Goal: Task Accomplishment & Management: Manage account settings

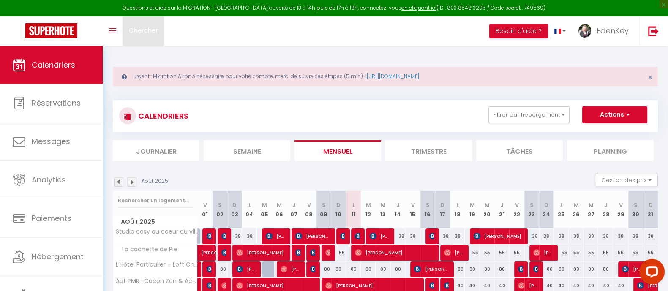
click at [137, 33] on span "Chercher" at bounding box center [143, 30] width 29 height 9
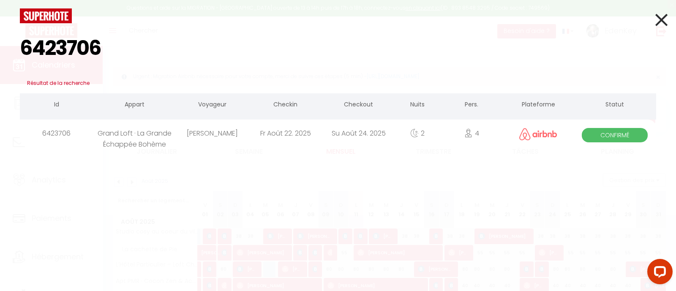
drag, startPoint x: 135, startPoint y: 46, endPoint x: -54, endPoint y: 52, distance: 189.0
click at [0, 52] on html "Questions et aide sur la MIGRATION - Salle Zoom ouverte de 13 à 14h puis de 17h…" at bounding box center [338, 145] width 676 height 291
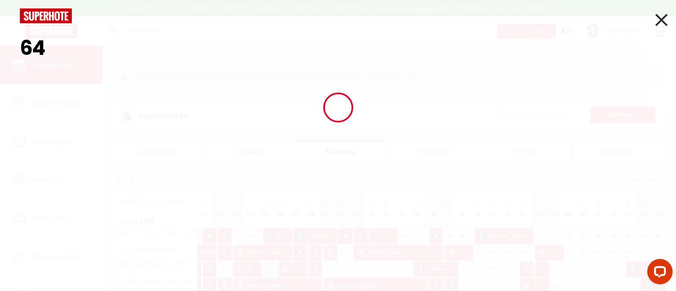
type input "6"
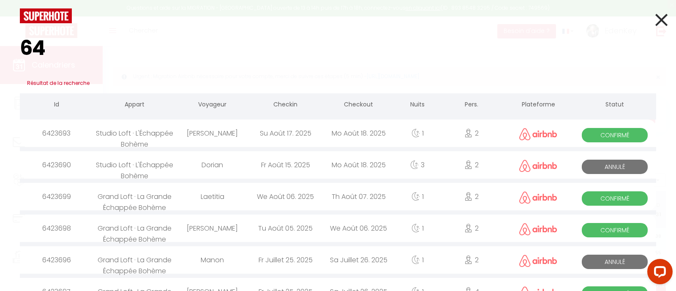
type input "6"
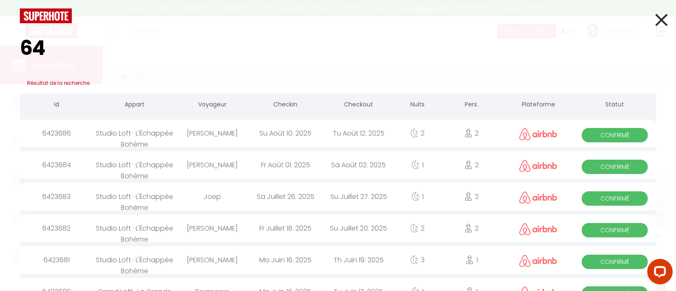
type input "6"
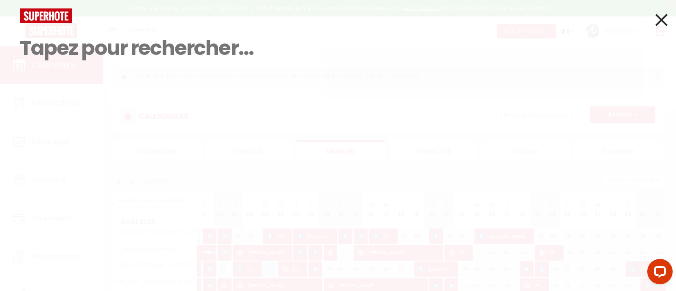
click at [666, 25] on icon at bounding box center [661, 19] width 12 height 21
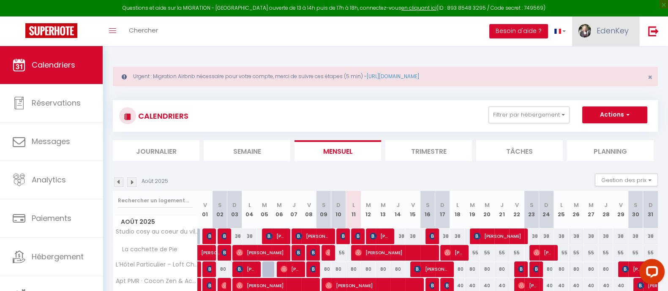
click at [612, 26] on span "EdenKey" at bounding box center [613, 30] width 32 height 11
click at [597, 60] on link "Paramètres" at bounding box center [605, 59] width 63 height 14
select select "fr"
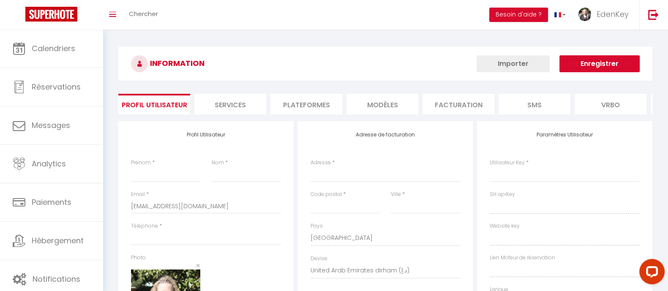
type input "EdenKey"
type input "Conciergerie"
type input "0679656747"
type input "[STREET_ADDRESS]"
type input "84290"
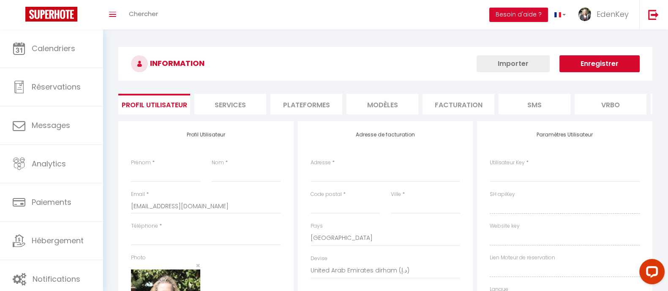
type input "Sainte [PERSON_NAME] Les Vignes"
select select "1"
select select "28"
type input "hjaV2hmOwEpKIGVxipyDD1KAQ"
type input "oVZ7rXEJYVBlD1zuctrHdSq8o"
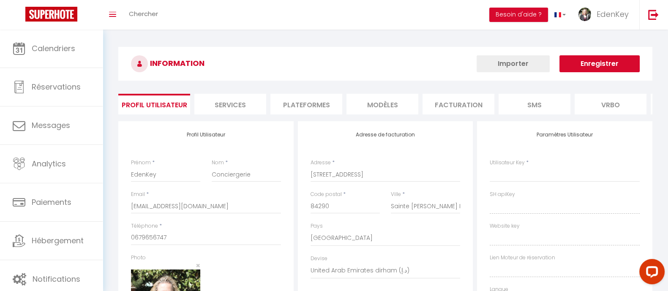
type input "[URL][DOMAIN_NAME]"
select select "fr"
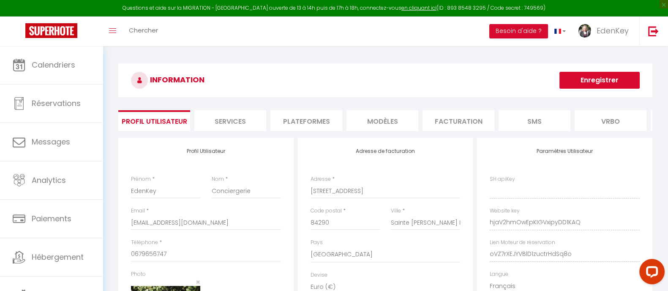
type input "hjaV2hmOwEpKIGVxipyDD1KAQ"
type input "oVZ7rXEJYVBlD1zuctrHdSq8o"
type input "[URL][DOMAIN_NAME]"
click at [291, 123] on li "Plateformes" at bounding box center [306, 120] width 72 height 21
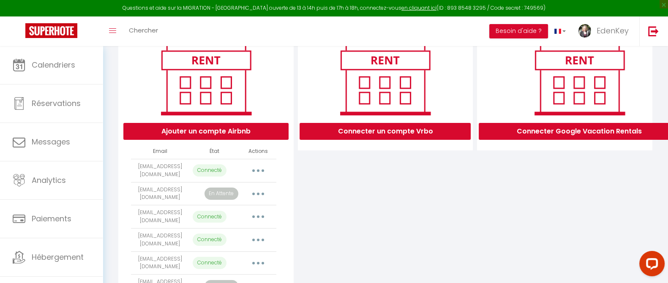
scroll to position [169, 0]
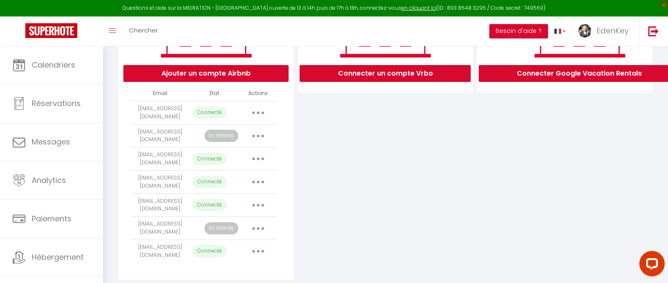
click at [261, 142] on button "button" at bounding box center [258, 136] width 24 height 14
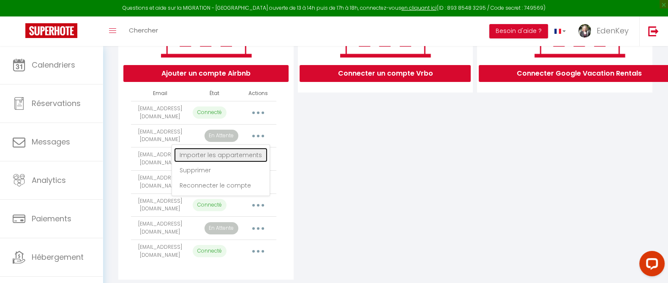
click at [237, 162] on link "Importer les appartements" at bounding box center [220, 155] width 93 height 14
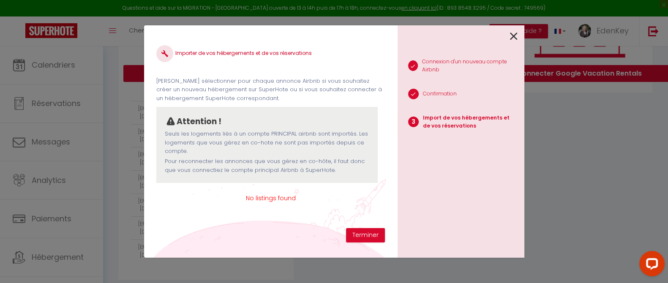
click at [513, 38] on icon at bounding box center [514, 36] width 8 height 13
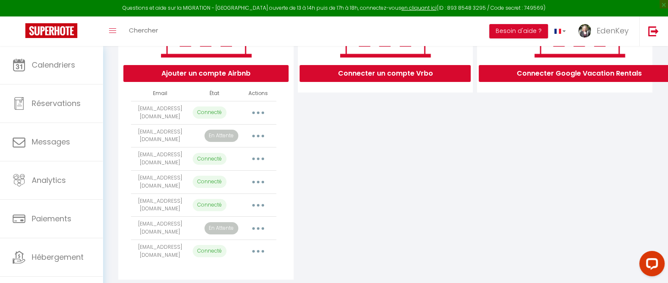
click at [428, 173] on div "Connecter un compte Vrbo" at bounding box center [386, 124] width 180 height 311
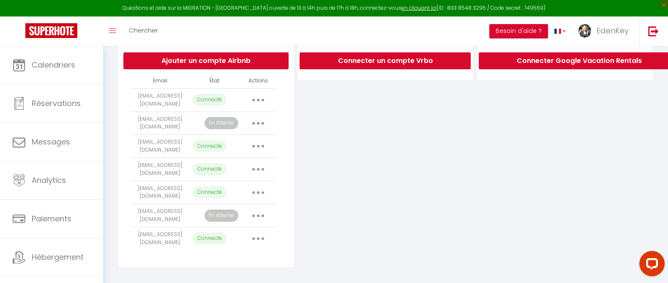
scroll to position [182, 0]
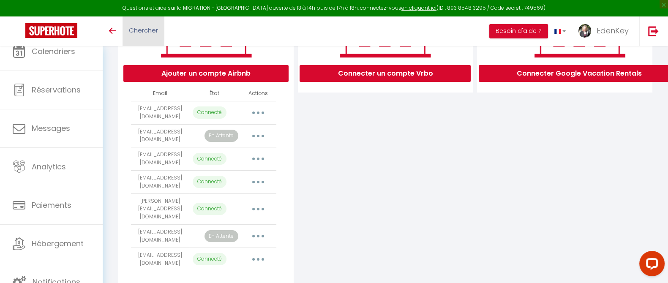
click at [152, 33] on span "Chercher" at bounding box center [143, 30] width 29 height 9
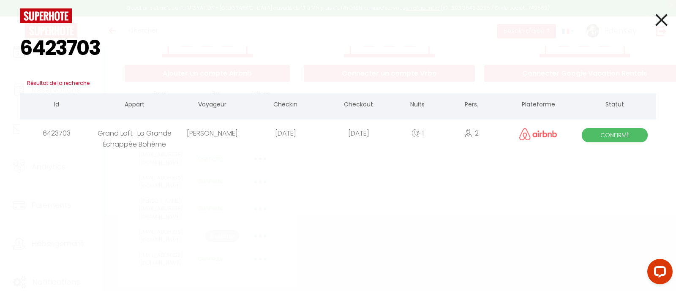
type input "6423703"
drag, startPoint x: 664, startPoint y: 20, endPoint x: 467, endPoint y: 76, distance: 204.7
click at [664, 19] on icon at bounding box center [661, 19] width 12 height 21
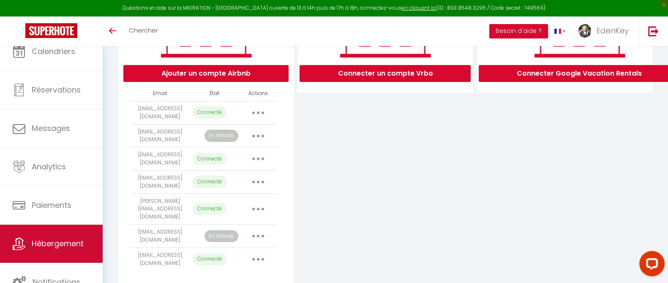
click at [27, 242] on link "Hébergement" at bounding box center [51, 244] width 103 height 38
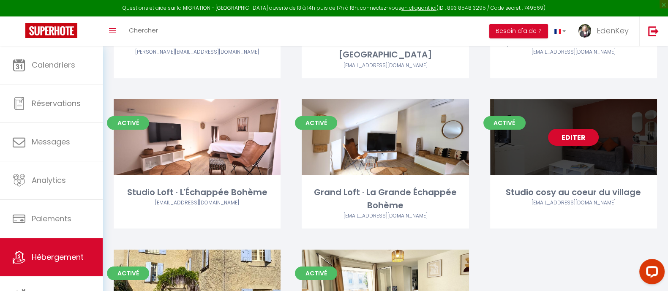
scroll to position [198, 0]
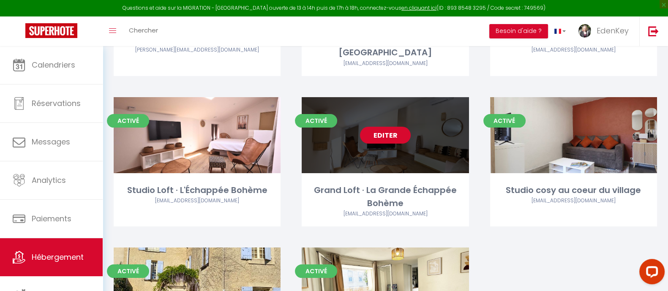
click at [384, 139] on link "Editer" at bounding box center [385, 135] width 51 height 17
select select "3"
select select "2"
select select "1"
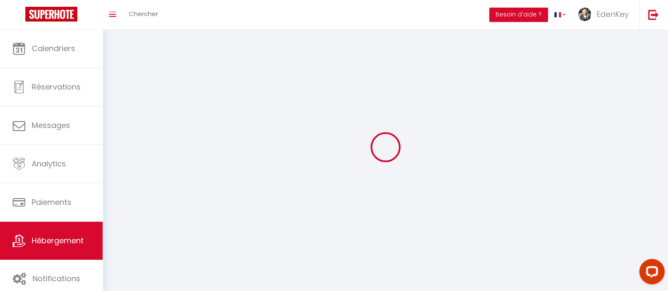
select select
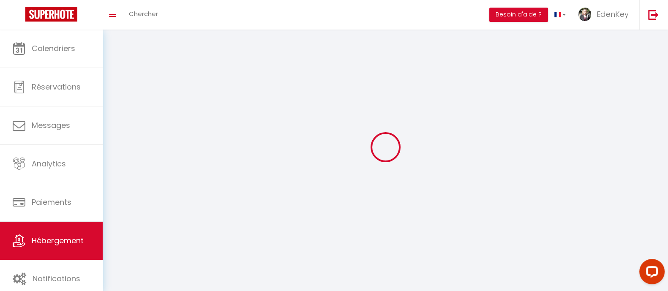
checkbox input "false"
select select
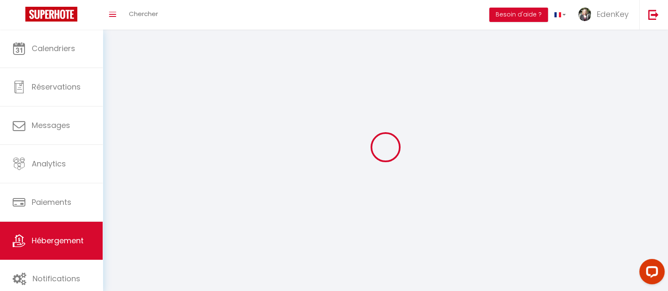
select select
select select "1"
select select
select select "28"
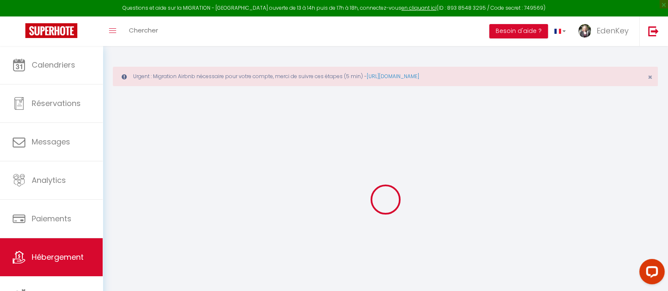
select select
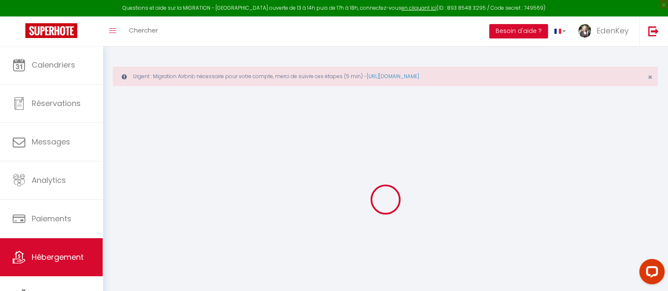
select select
checkbox input "false"
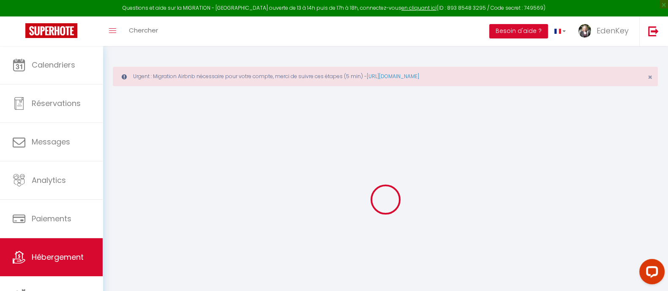
select select
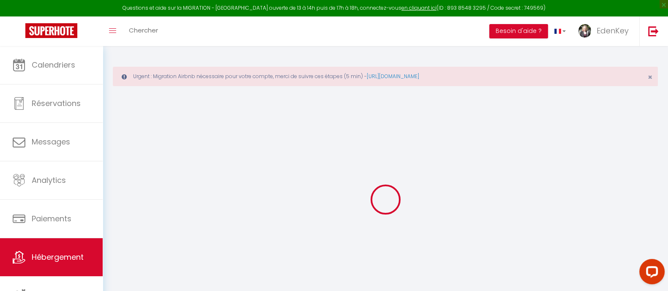
select select
checkbox input "false"
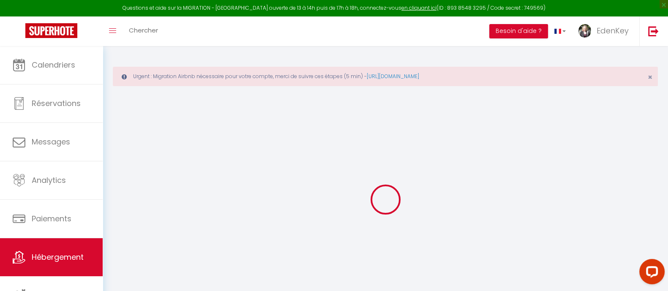
checkbox input "false"
select select
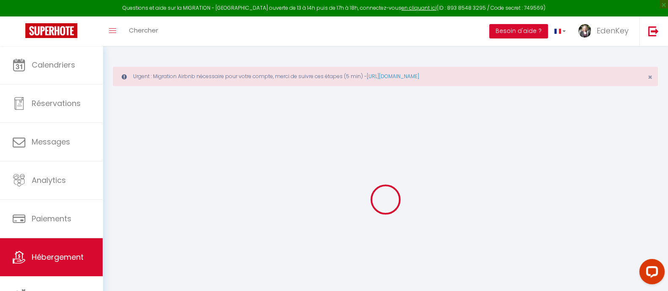
select select
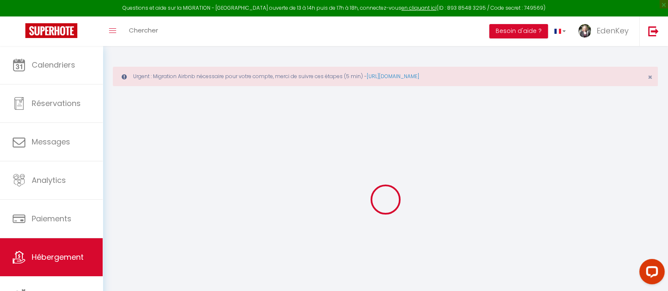
checkbox input "false"
select select
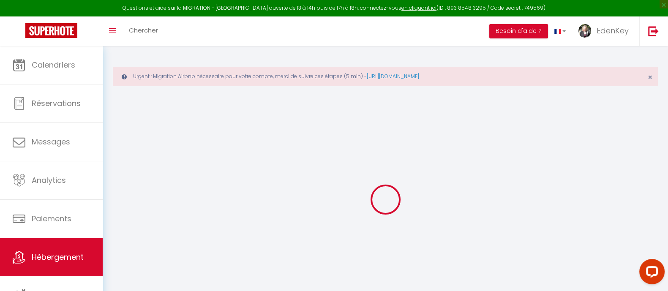
select select
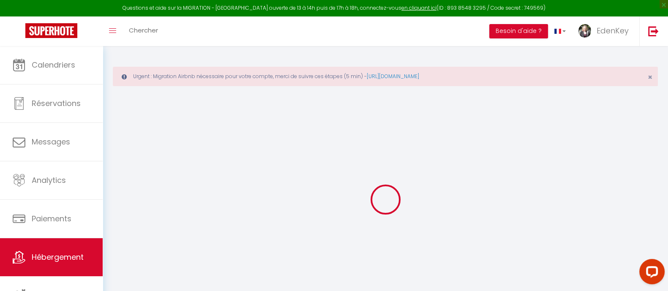
select select
checkbox input "false"
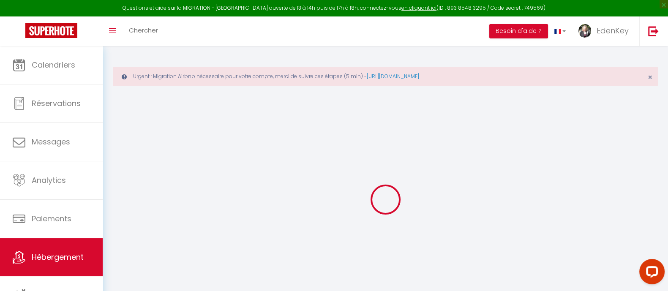
checkbox input "false"
select select
type input "Grand Loft · La Grande Échappée Bohème"
type input "[GEOGRAPHIC_DATA] LOCATION"
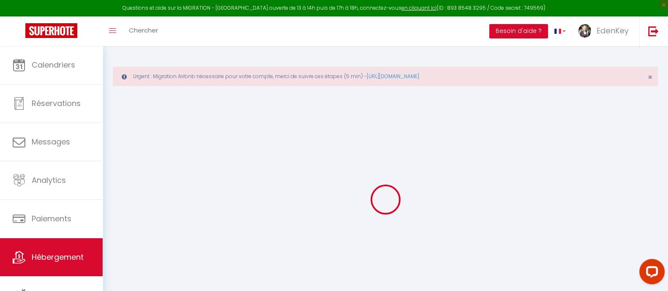
select select "2"
select select "0"
type input "65"
type input "28"
type input "0.75"
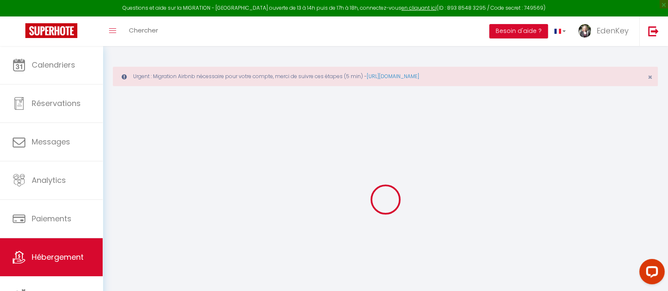
type input "200"
select select
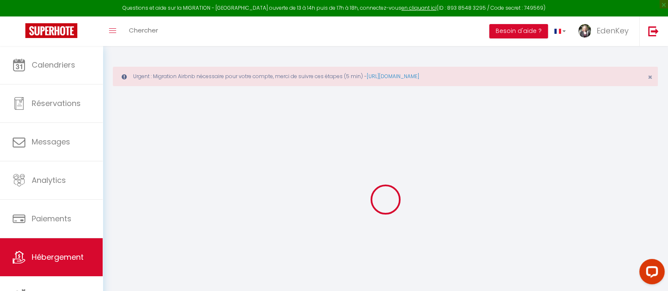
select select
type input "[STREET_ADDRESS]"
type input "84850"
type input "Camaret-[GEOGRAPHIC_DATA]"
type input "[EMAIL_ADDRESS][DOMAIN_NAME]"
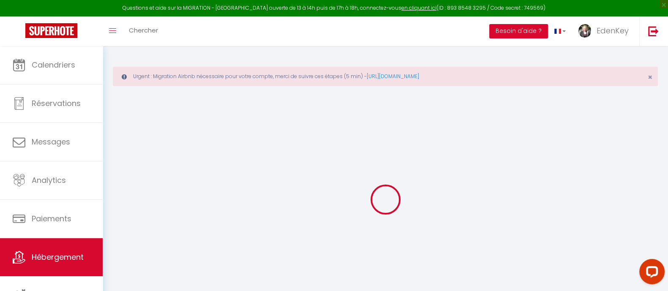
select select "14317"
checkbox input "false"
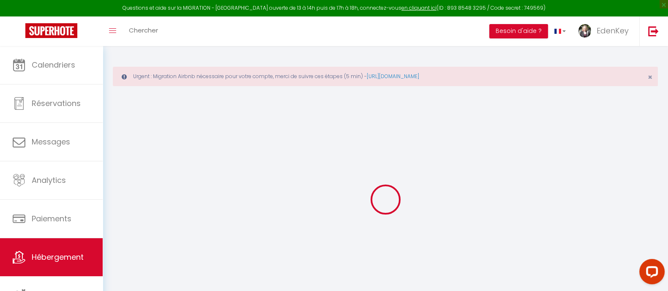
type input "23"
type input "28"
type input "0"
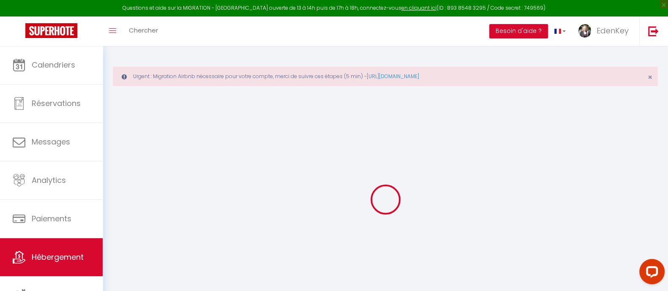
select select
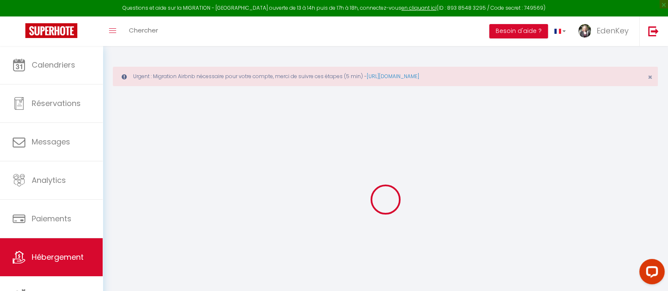
checkbox input "false"
select select
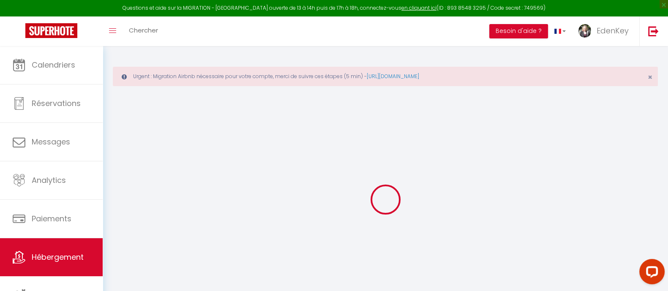
select select
checkbox input "false"
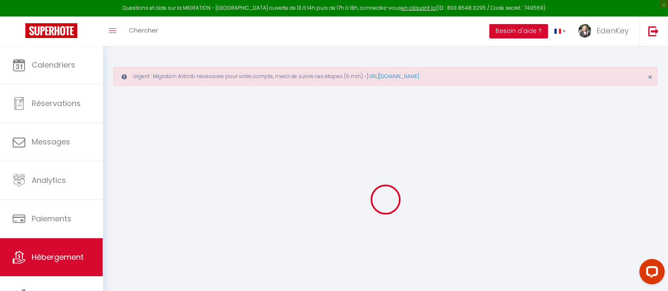
checkbox input "false"
select select "+ 22 %"
select select "+ 25 %"
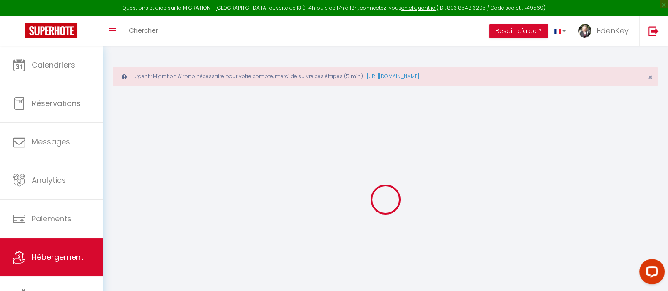
select select "+ 4 %"
select select "+ 17 %"
checkbox input "false"
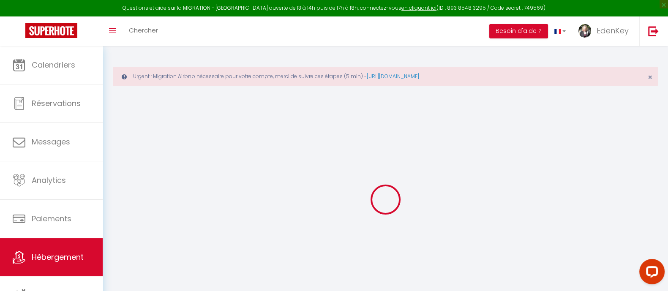
checkbox input "false"
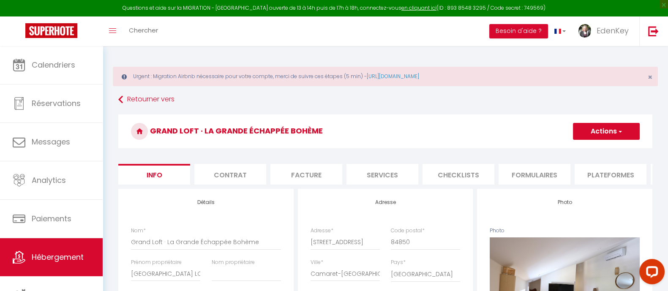
checkbox input "false"
select select "10373-1416465782968629317"
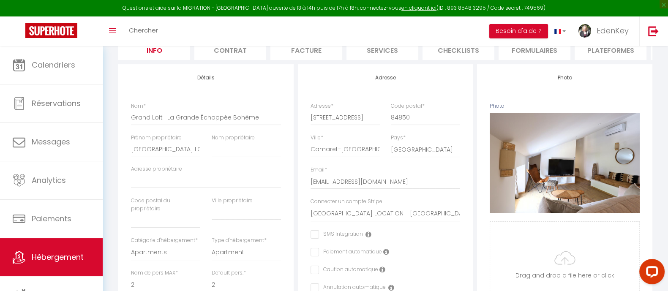
scroll to position [51, 0]
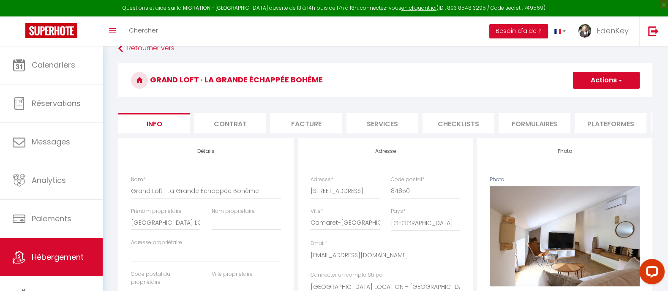
click at [606, 120] on li "Plateformes" at bounding box center [611, 123] width 72 height 21
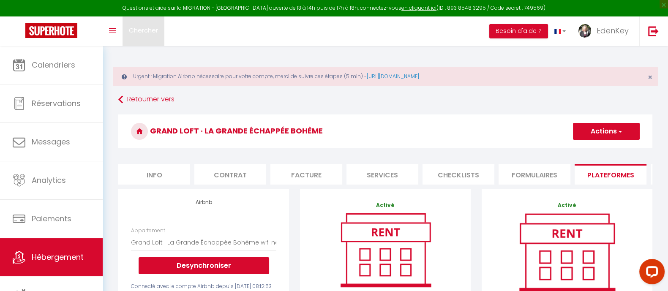
click at [150, 35] on link "Chercher" at bounding box center [144, 31] width 42 height 30
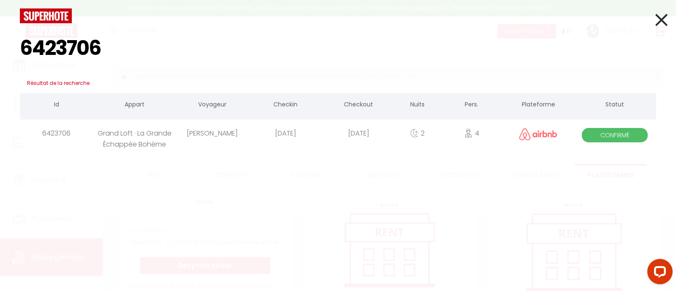
drag, startPoint x: 143, startPoint y: 57, endPoint x: -107, endPoint y: 41, distance: 250.6
click at [0, 41] on html "Questions et aide sur la MIGRATION - [GEOGRAPHIC_DATA] ouverte de 13 à 14h puis…" at bounding box center [338, 145] width 676 height 291
type input "6423693"
click at [661, 26] on icon at bounding box center [661, 19] width 12 height 21
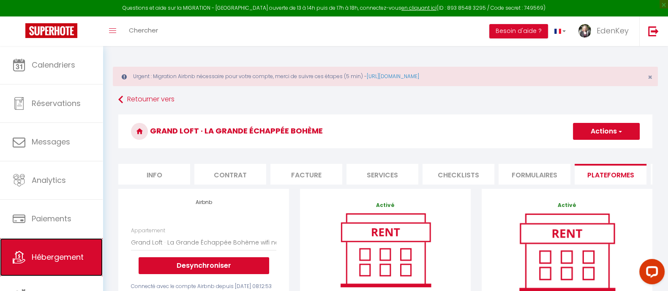
click at [39, 261] on span "Hébergement" at bounding box center [58, 257] width 52 height 11
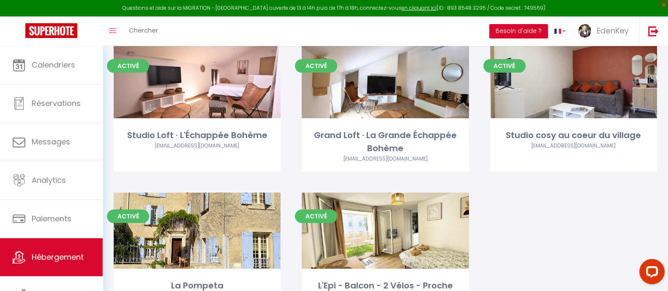
scroll to position [254, 0]
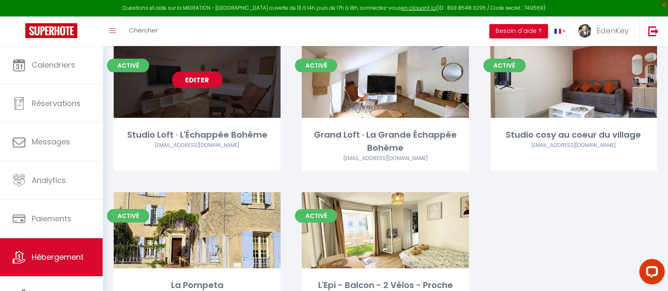
click at [199, 73] on link "Editer" at bounding box center [197, 79] width 51 height 17
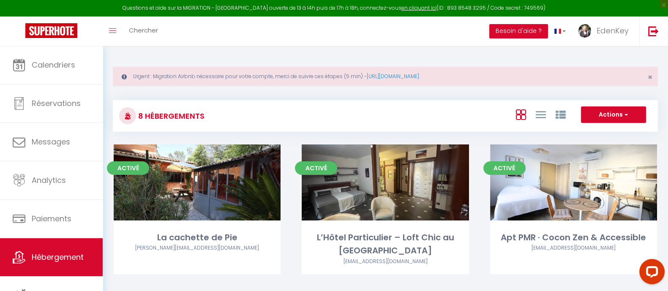
select select "3"
select select "2"
select select "1"
select select
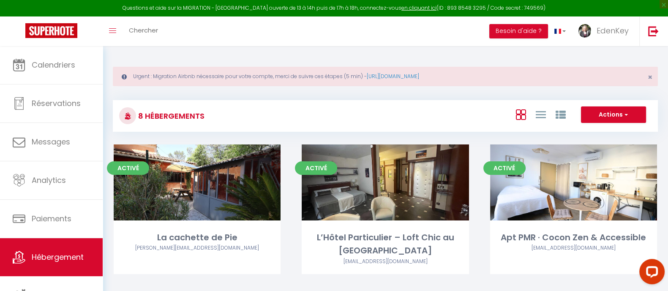
select select "28"
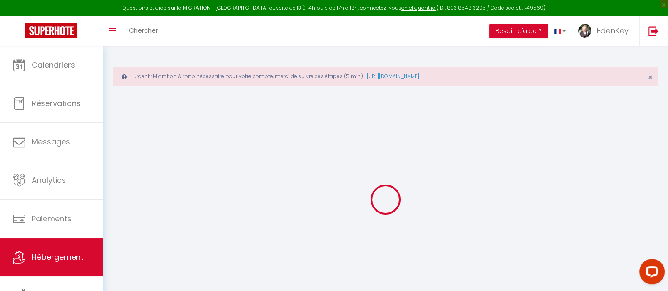
select select
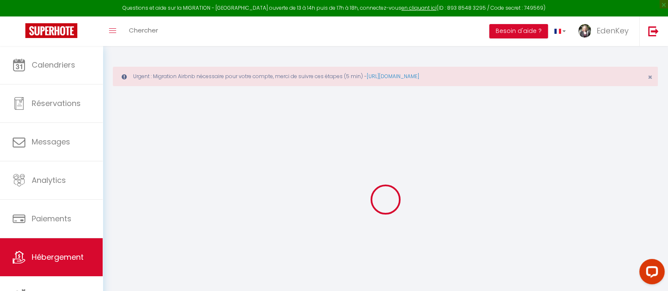
select select
checkbox input "false"
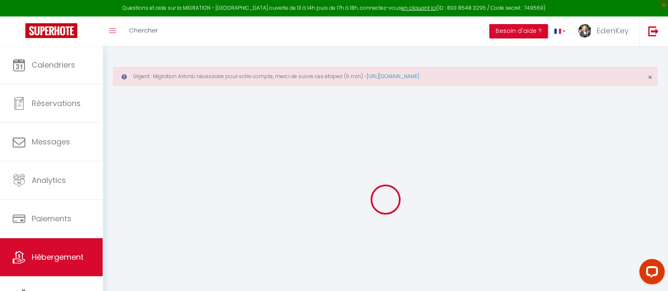
select select
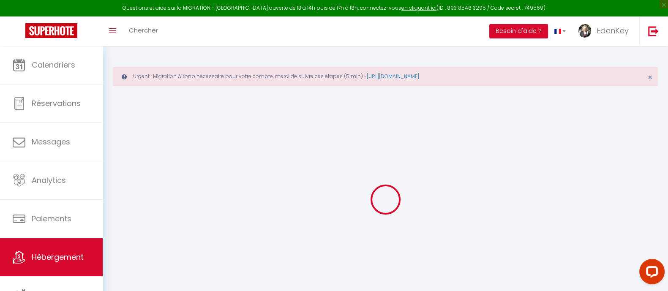
select select
checkbox input "false"
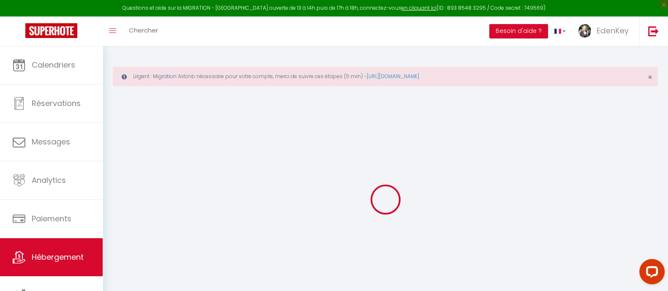
checkbox input "false"
select select
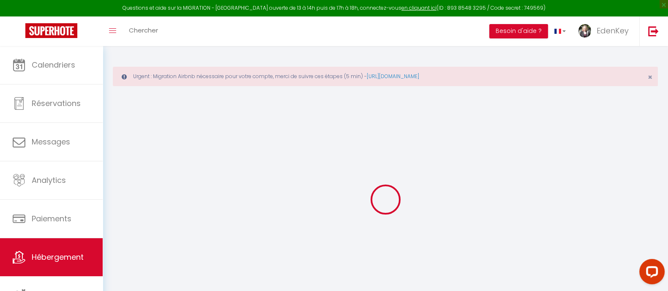
select select
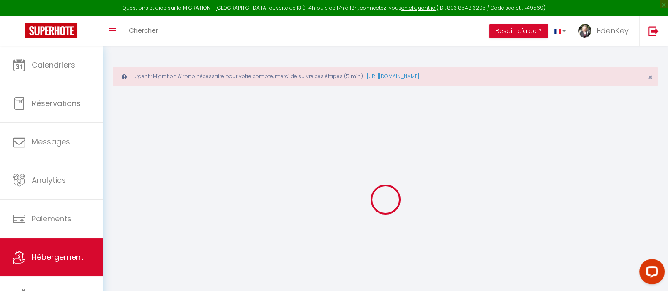
checkbox input "false"
select select
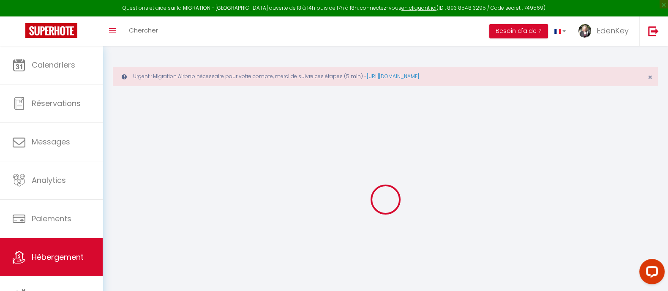
select select
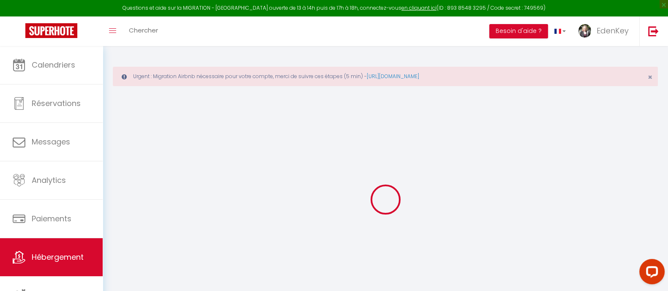
select select
checkbox input "false"
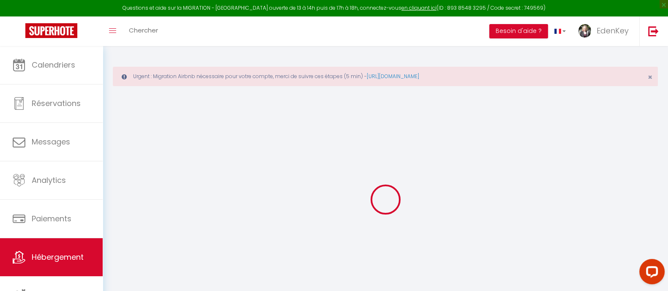
checkbox input "false"
select select
type input "Studio Loft · L'Échappée Bohème"
type input "[GEOGRAPHIC_DATA] LOCATION"
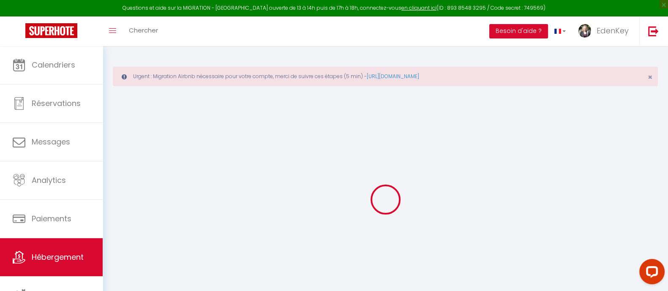
type input "20090"
type input "AJACCIO"
select select "2"
select select "0"
type input "55"
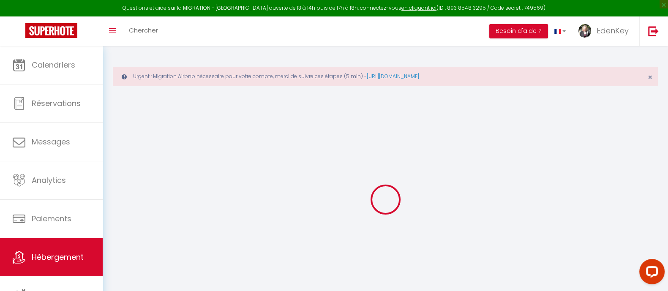
type input "28"
type input "0.75"
type input "200"
select select
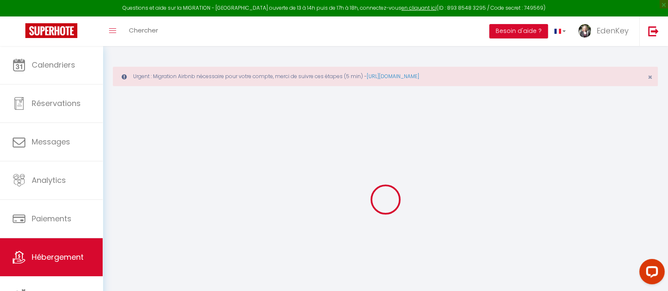
select select
type input "[STREET_ADDRESS]"
type input "84850"
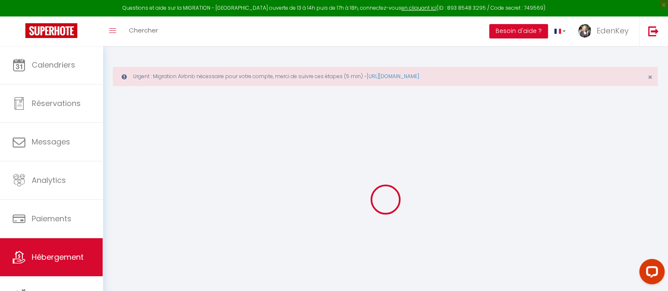
type input "Camaret-[GEOGRAPHIC_DATA]"
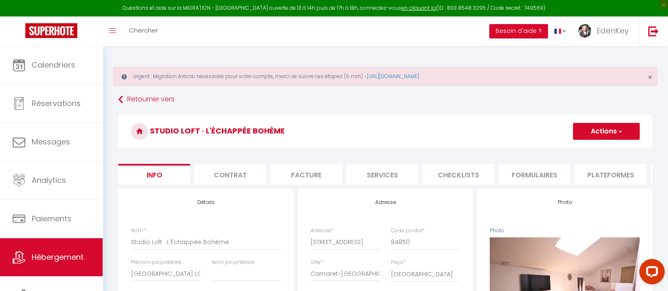
click at [598, 169] on li "Plateformes" at bounding box center [611, 174] width 72 height 21
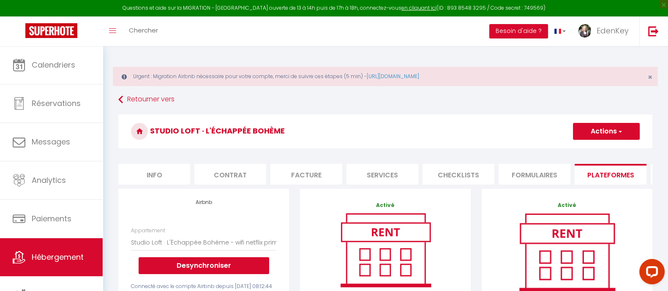
click at [185, 33] on div "Toggle menubar Chercher BUTTON Besoin d'aide ? EdenKey Paramètres Équipe" at bounding box center [361, 31] width 600 height 30
click at [137, 28] on span "Chercher" at bounding box center [143, 30] width 29 height 9
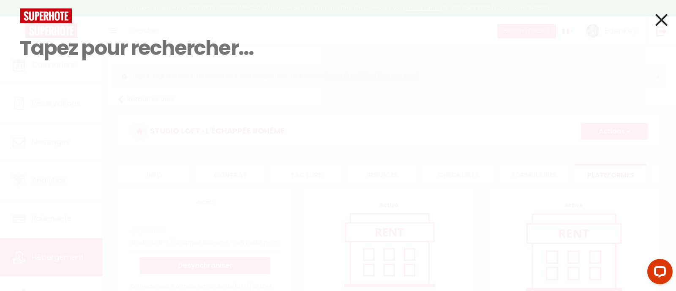
click at [254, 51] on input at bounding box center [338, 48] width 636 height 50
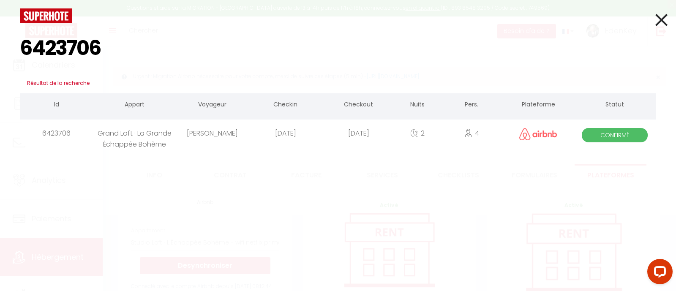
click at [71, 130] on div "6423706" at bounding box center [56, 133] width 73 height 27
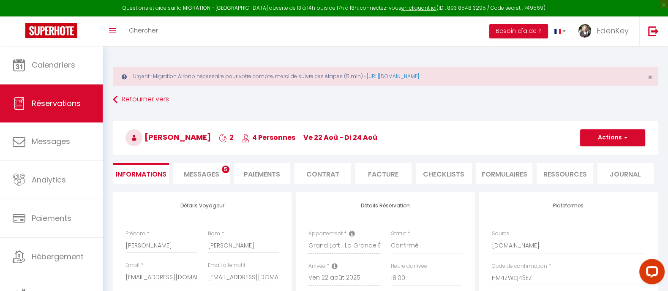
click at [211, 169] on span "Messages" at bounding box center [201, 174] width 35 height 10
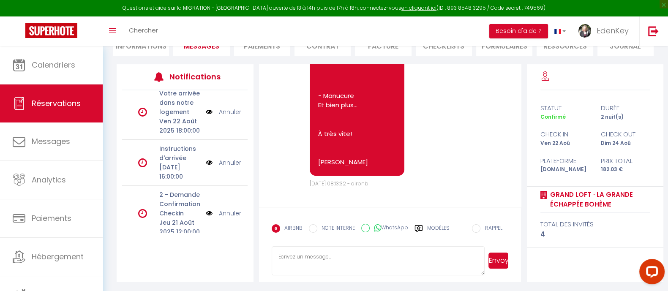
scroll to position [5, 0]
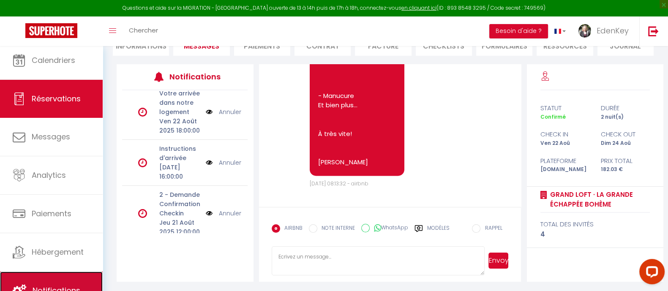
click at [46, 286] on span "Notifications" at bounding box center [57, 290] width 48 height 11
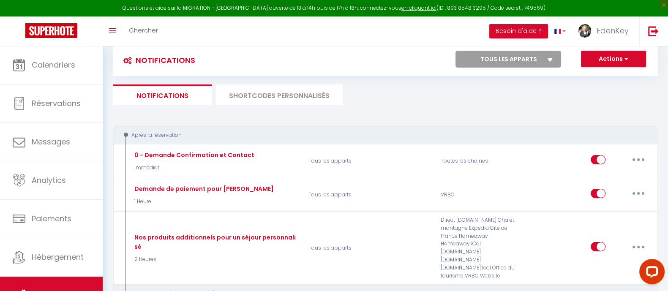
scroll to position [51, 0]
